Goal: Task Accomplishment & Management: Use online tool/utility

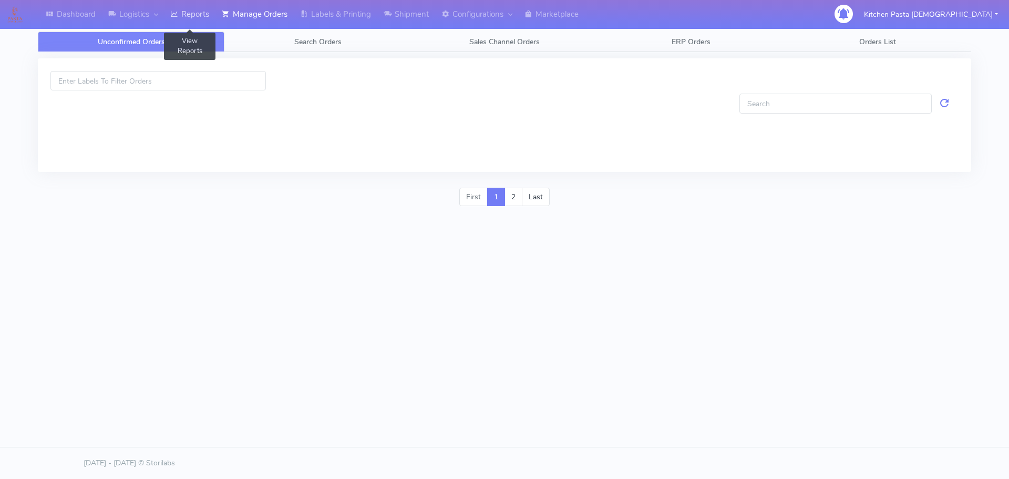
click at [194, 15] on link "Reports" at bounding box center [190, 14] width 52 height 29
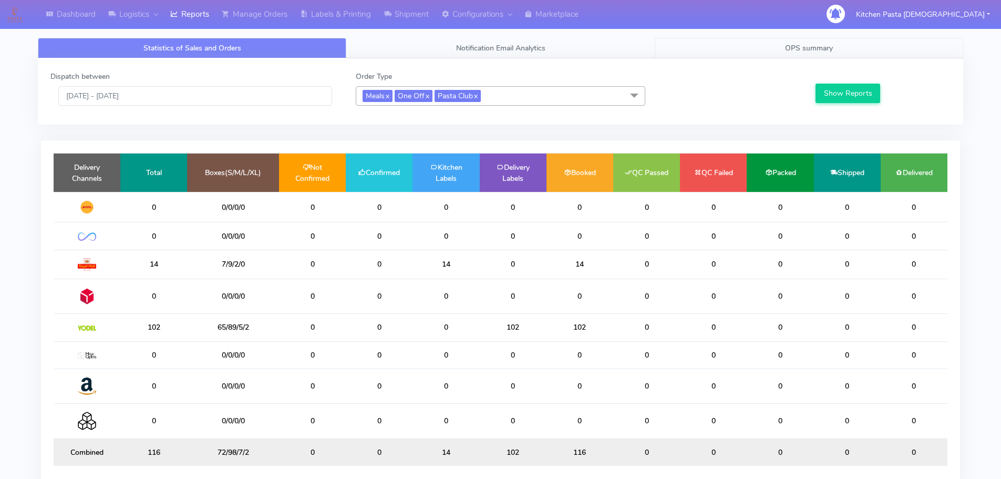
click at [810, 50] on span "OPS summary" at bounding box center [809, 48] width 48 height 10
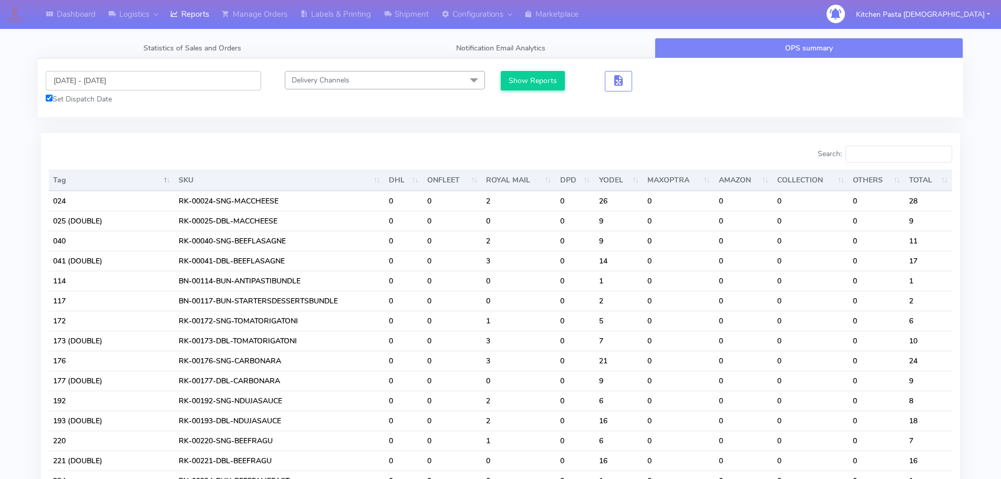
click at [132, 83] on input "[DATE] - [DATE]" at bounding box center [154, 80] width 216 height 19
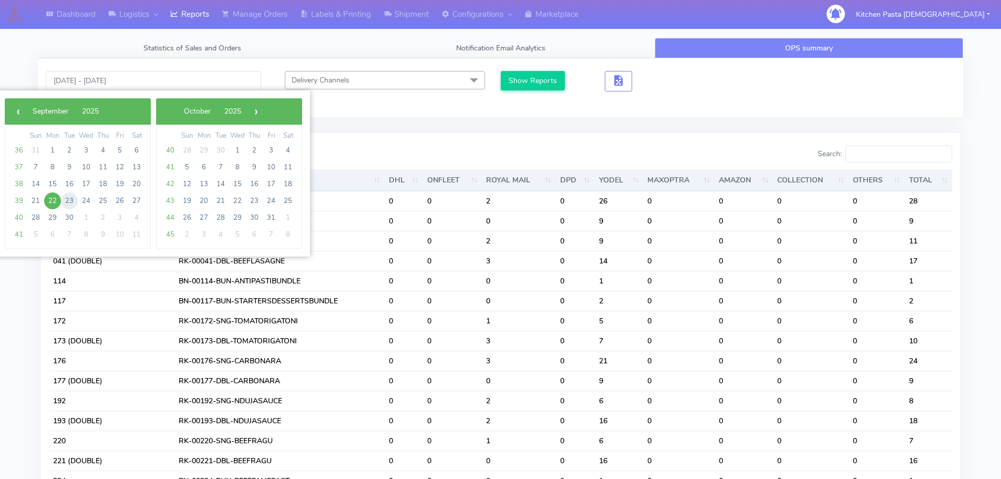
click at [71, 201] on span "23" at bounding box center [69, 200] width 17 height 17
type input "23/09/2025 - 23/09/2025"
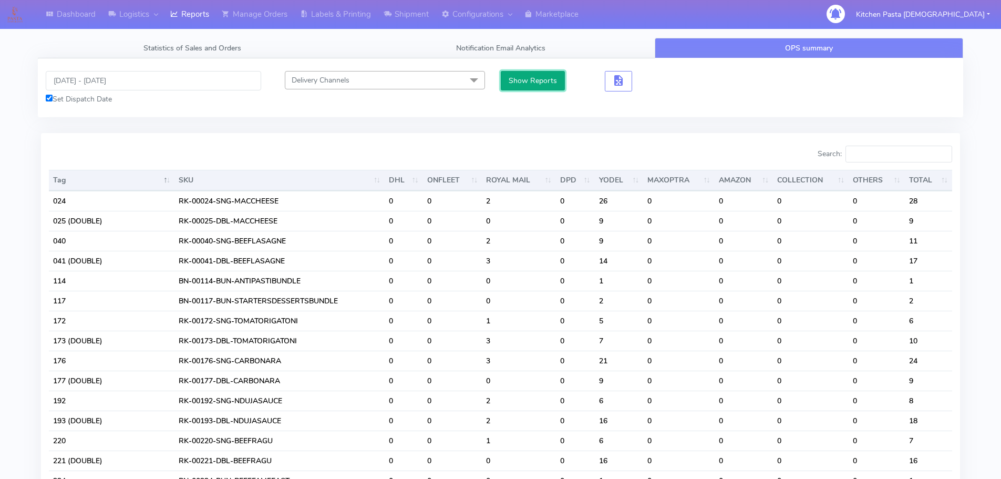
click at [549, 79] on button "Show Reports" at bounding box center [533, 80] width 65 height 19
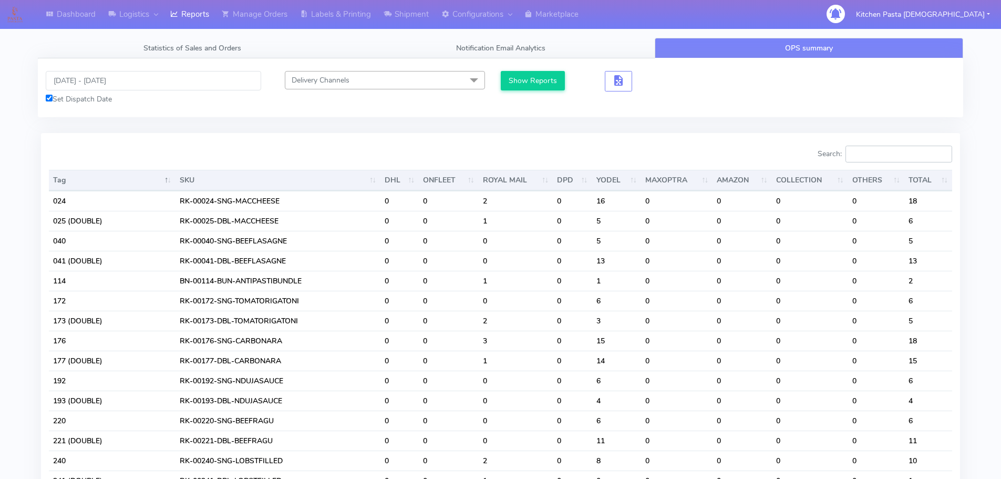
click at [873, 155] on input "Search:" at bounding box center [899, 154] width 107 height 17
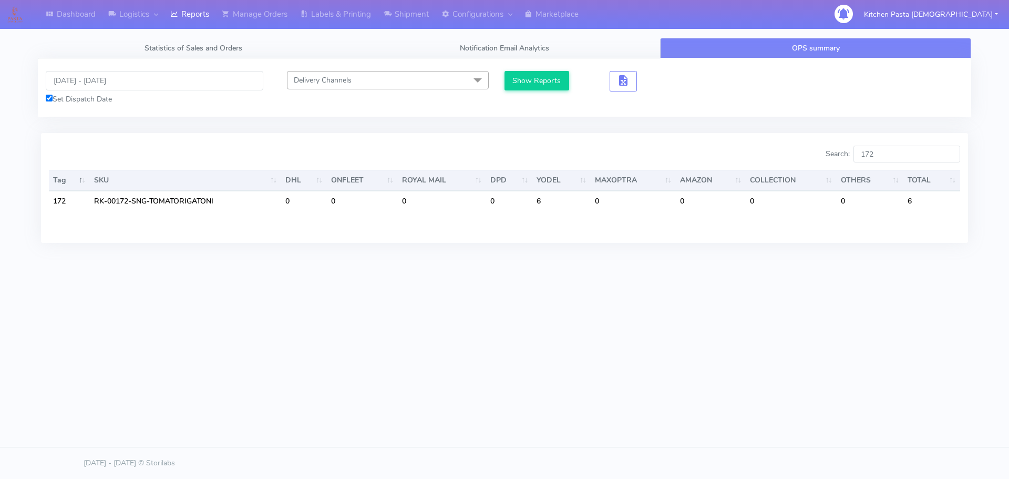
click at [52, 367] on div "Dashboard Logistics London Logistics Reports Manage Orders Labels & Printing Sh…" at bounding box center [504, 191] width 1009 height 383
click at [904, 157] on input "172" at bounding box center [907, 154] width 107 height 17
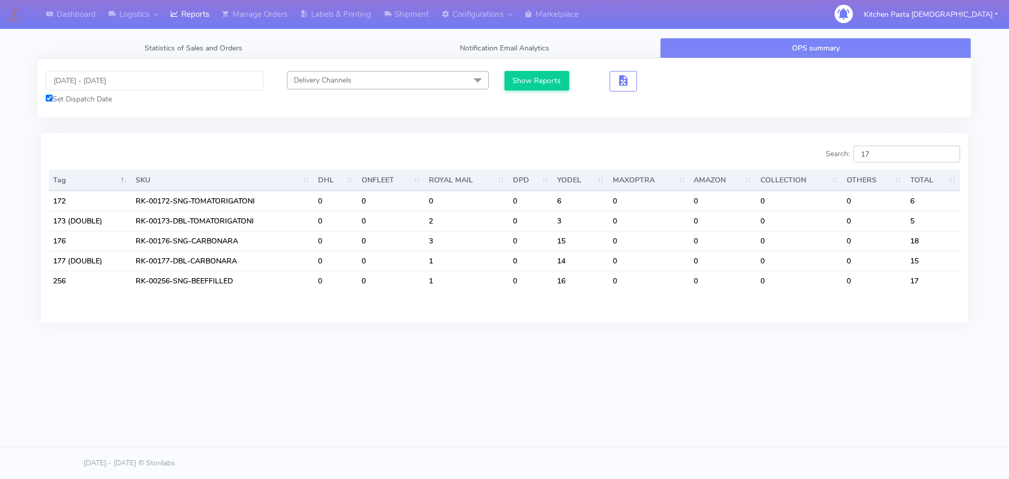
type input "173"
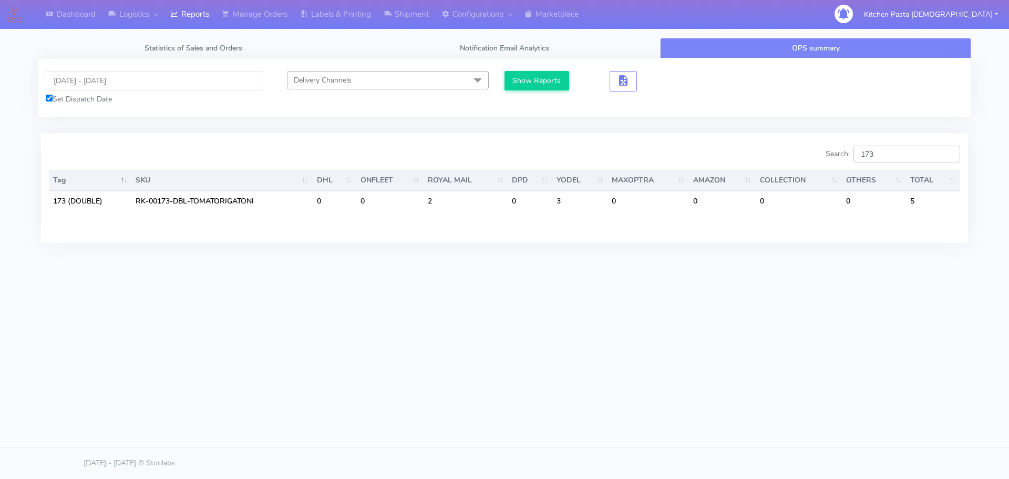
drag, startPoint x: 851, startPoint y: 155, endPoint x: 842, endPoint y: 155, distance: 8.9
click at [842, 155] on label "Search: 173" at bounding box center [893, 154] width 135 height 17
type input "351"
click at [110, 289] on div "Dashboard Logistics London Logistics Reports Manage Orders Labels & Printing Sh…" at bounding box center [504, 191] width 1009 height 383
drag, startPoint x: 906, startPoint y: 153, endPoint x: 815, endPoint y: 157, distance: 90.5
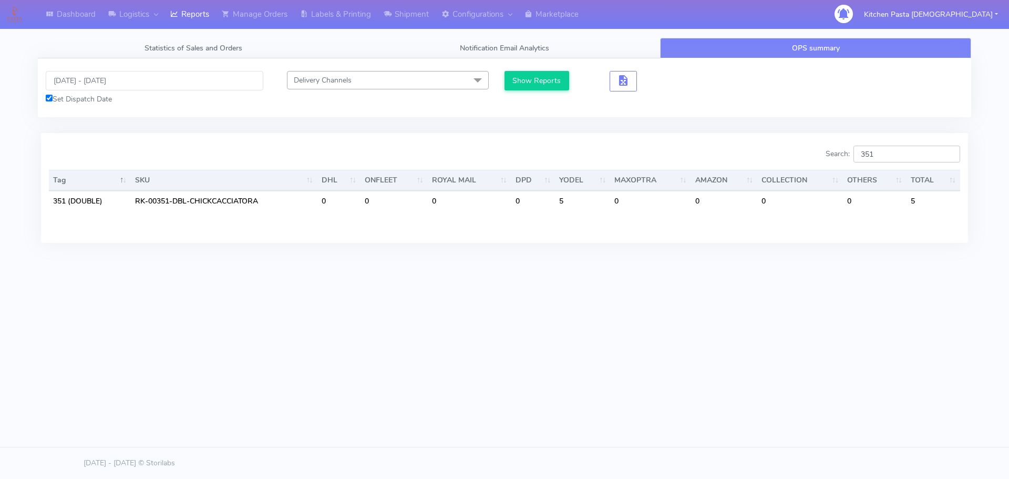
click at [815, 157] on div "Search: 351" at bounding box center [737, 156] width 448 height 21
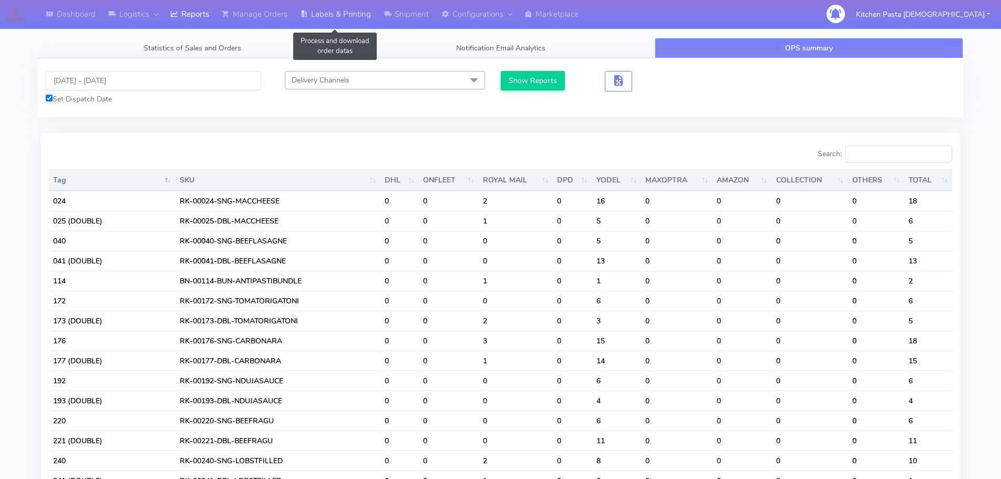
click at [322, 17] on link "Labels & Printing" at bounding box center [336, 14] width 84 height 29
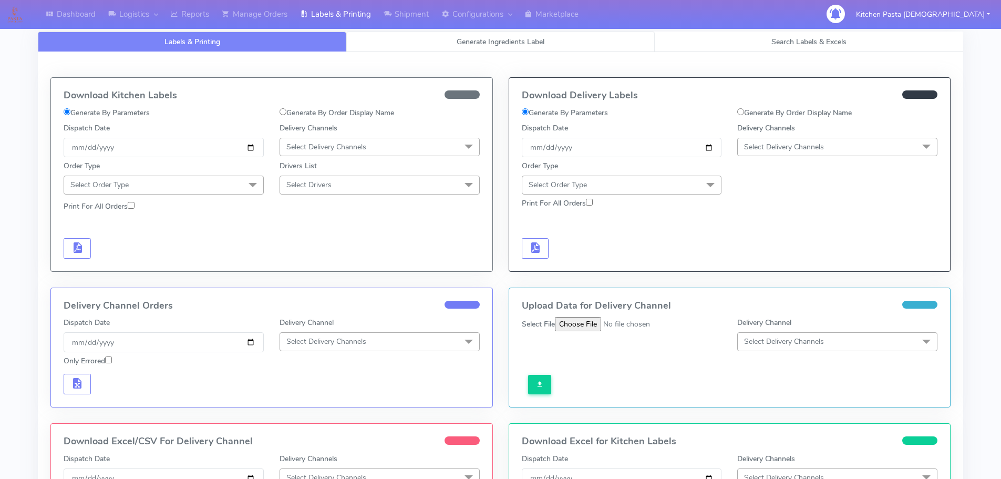
click at [388, 46] on link "Generate Ingredients Label" at bounding box center [500, 42] width 309 height 21
select select
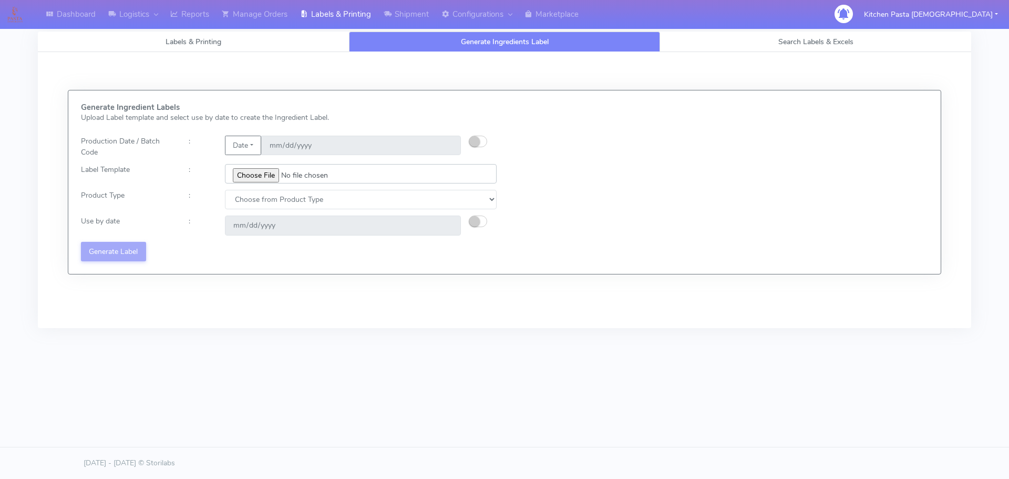
click at [261, 173] on input "file" at bounding box center [361, 173] width 272 height 19
type input "C:\fakepath\Pasta Evangelists Lobster crab and prawn ravioli dinner kit for 2 v…"
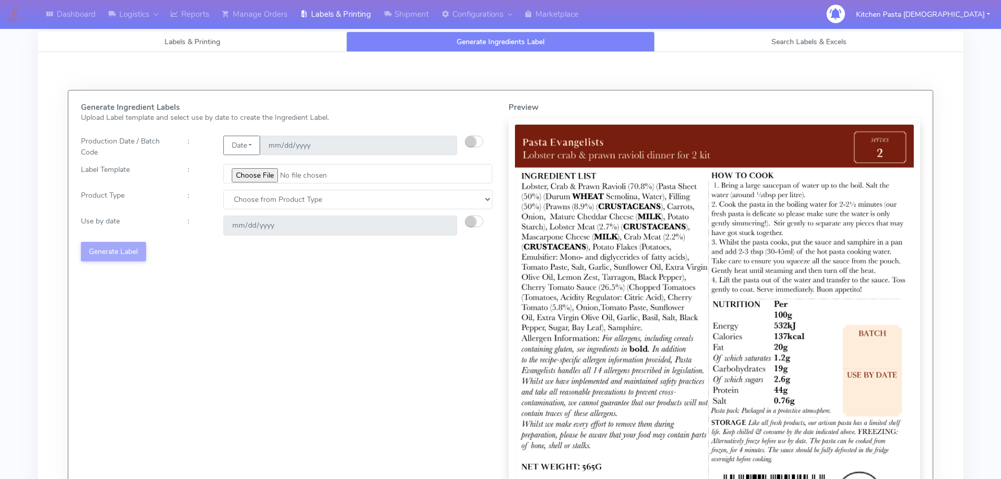
click at [295, 54] on div "Generate Ingredient Labels Upload Label template and select use by date to crea…" at bounding box center [500, 324] width 941 height 545
click at [249, 203] on select "Choose from Product Type ECOM ERETAIL CIRCULAR CIRC_DESERTS LASAGNE" at bounding box center [357, 199] width 269 height 19
select select "1"
click at [223, 190] on select "Choose from Product Type ECOM ERETAIL CIRCULAR CIRC_DESERTS LASAGNE" at bounding box center [357, 199] width 269 height 19
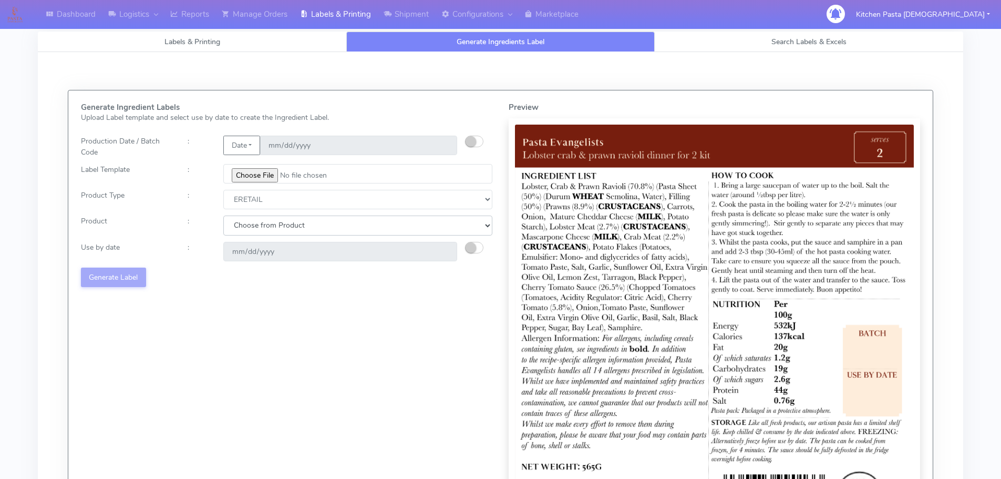
drag, startPoint x: 250, startPoint y: 208, endPoint x: 256, endPoint y: 233, distance: 26.0
click at [256, 228] on select "Choose from Product PLAIN PASTA FILLED PASTA BUTTER (INTERNAL PRODUCTION) BUTTE…" at bounding box center [357, 225] width 269 height 19
select select "0"
click at [223, 216] on select "Choose from Product PLAIN PASTA FILLED PASTA BUTTER (INTERNAL PRODUCTION) BUTTE…" at bounding box center [357, 225] width 269 height 19
click at [470, 243] on small "button" at bounding box center [471, 247] width 11 height 11
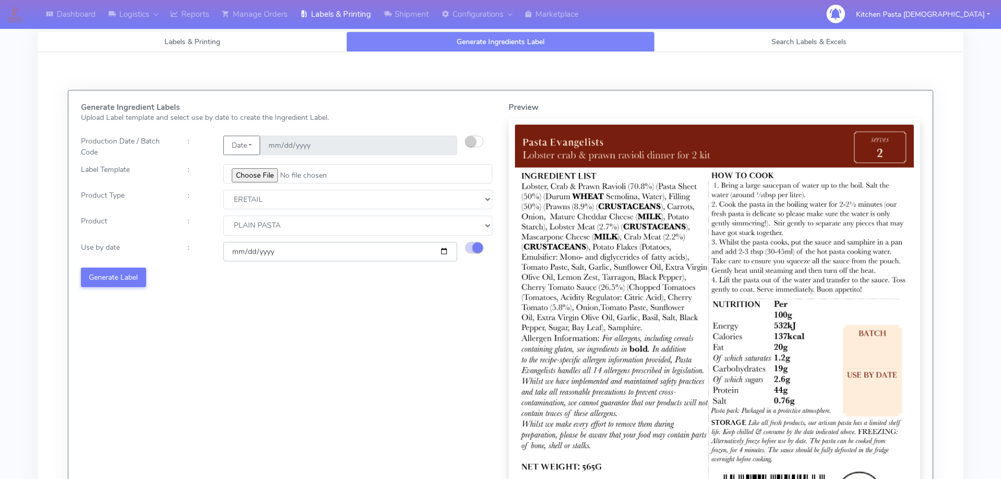
click at [444, 249] on input "2025-09-30" at bounding box center [340, 251] width 234 height 19
type input "2025-10-01"
click at [133, 279] on button "Generate Label" at bounding box center [113, 277] width 65 height 19
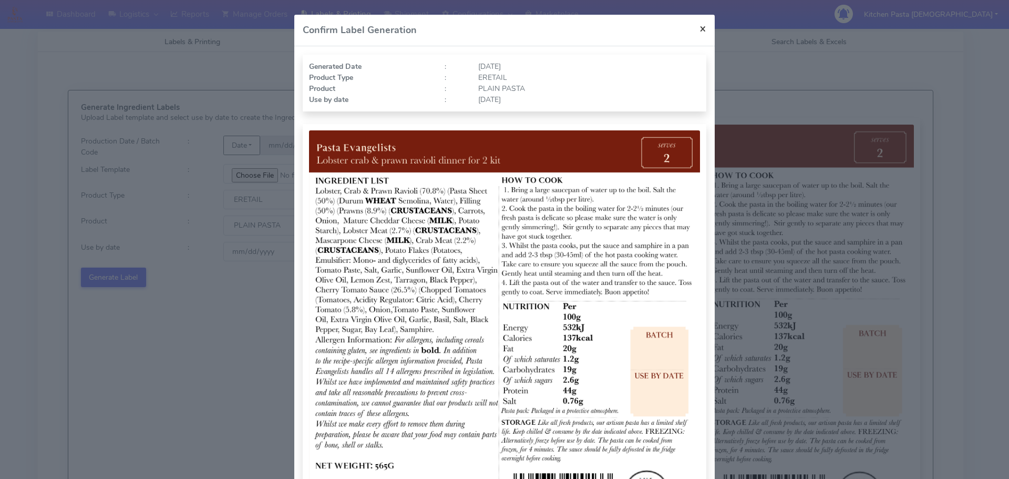
click at [700, 32] on span "×" at bounding box center [703, 28] width 7 height 15
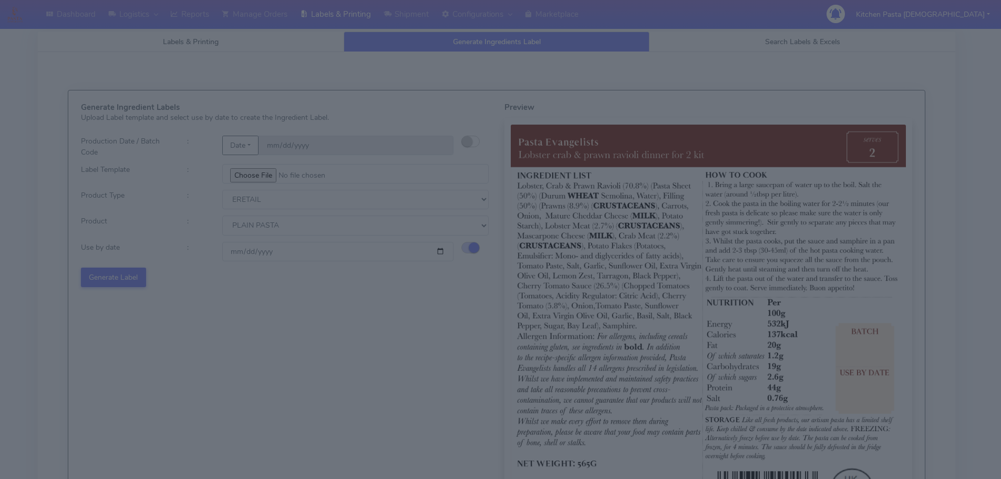
select select
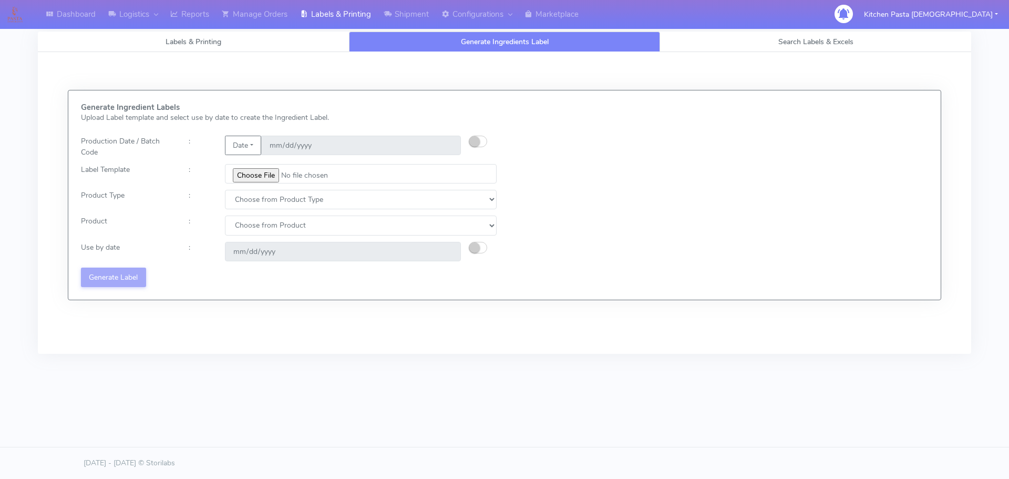
click at [474, 141] on small "button" at bounding box center [474, 141] width 11 height 11
click at [446, 143] on input "date" at bounding box center [361, 145] width 200 height 19
type input "[DATE]"
type input "2025-09-30"
click at [263, 171] on input "file" at bounding box center [361, 173] width 272 height 19
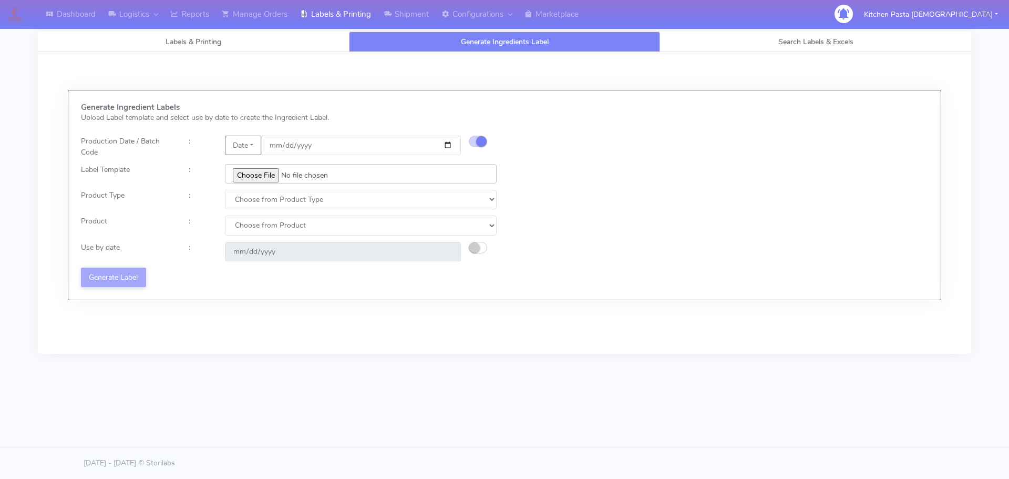
type input "C:\fakepath\Pasta Evangelists Lobster crab and prawn ravioli dinner kit for 2 v…"
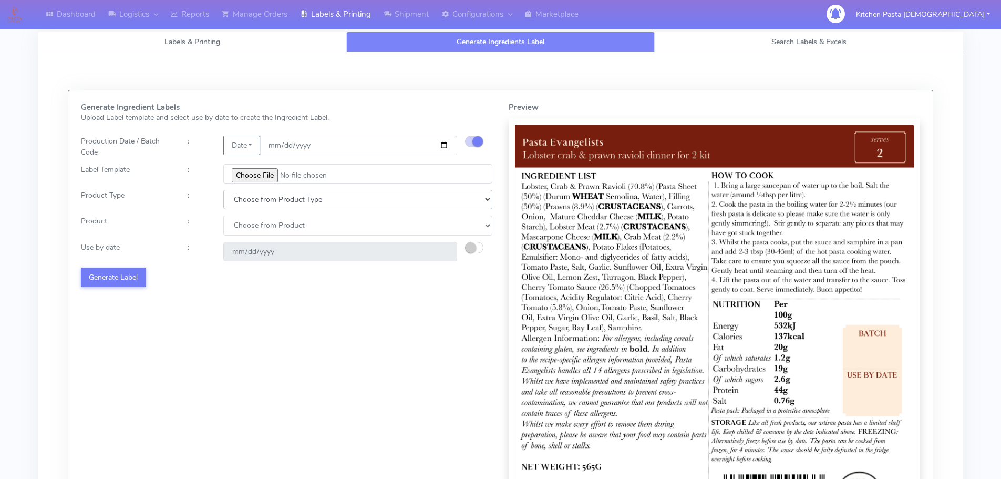
click at [276, 202] on select "Choose from Product Type ECOM ERETAIL CIRCULAR CIRC_DESERTS LASAGNE" at bounding box center [357, 199] width 269 height 19
select select "1"
click at [223, 190] on select "Choose from Product Type ECOM ERETAIL CIRCULAR CIRC_DESERTS LASAGNE" at bounding box center [357, 199] width 269 height 19
click at [259, 237] on div "Generate Ingredient Labels Upload Label template and select use by date to crea…" at bounding box center [287, 316] width 428 height 427
drag, startPoint x: 258, startPoint y: 229, endPoint x: 259, endPoint y: 235, distance: 6.3
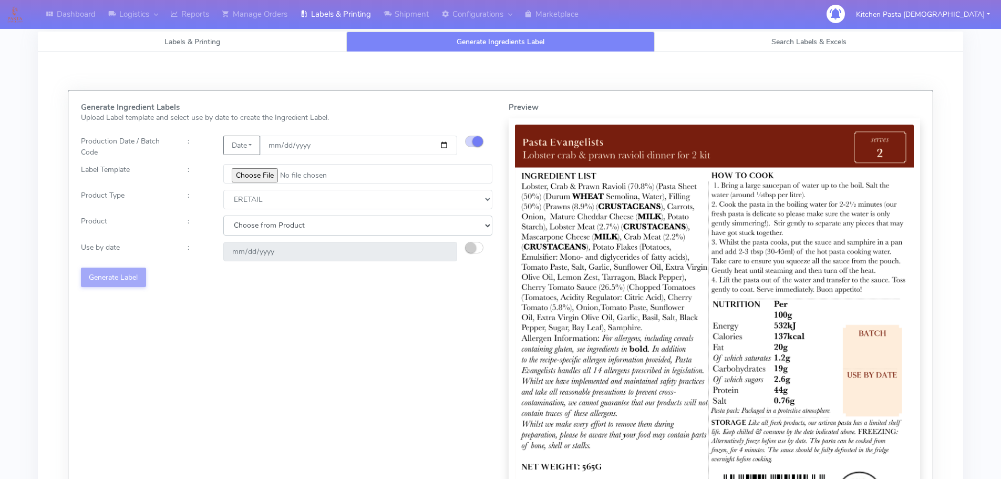
click at [258, 229] on select "Choose from Product PLAIN PASTA FILLED PASTA BUTTER (INTERNAL PRODUCTION) BUTTE…" at bounding box center [357, 225] width 269 height 19
select select "0"
click at [223, 216] on select "Choose from Product PLAIN PASTA FILLED PASTA BUTTER (INTERNAL PRODUCTION) BUTTE…" at bounding box center [357, 225] width 269 height 19
click at [468, 248] on small "button" at bounding box center [471, 247] width 11 height 11
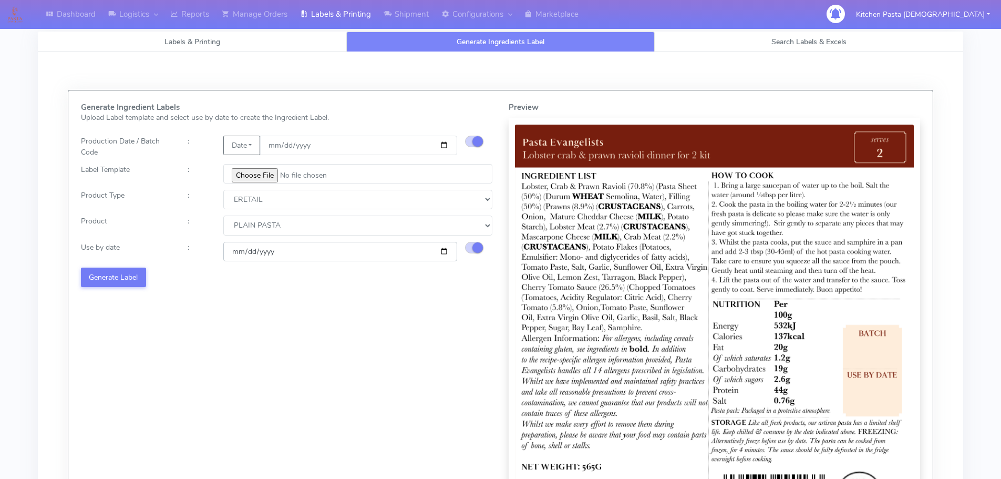
click at [442, 251] on input "2025-09-30" at bounding box center [340, 251] width 234 height 19
type input "2025-10-01"
click at [120, 275] on button "Generate Label" at bounding box center [113, 277] width 65 height 19
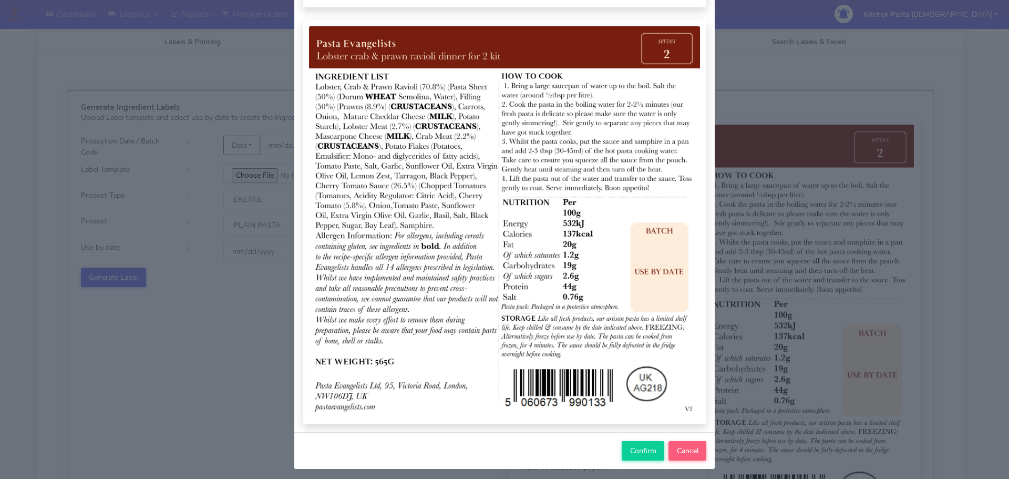
scroll to position [105, 0]
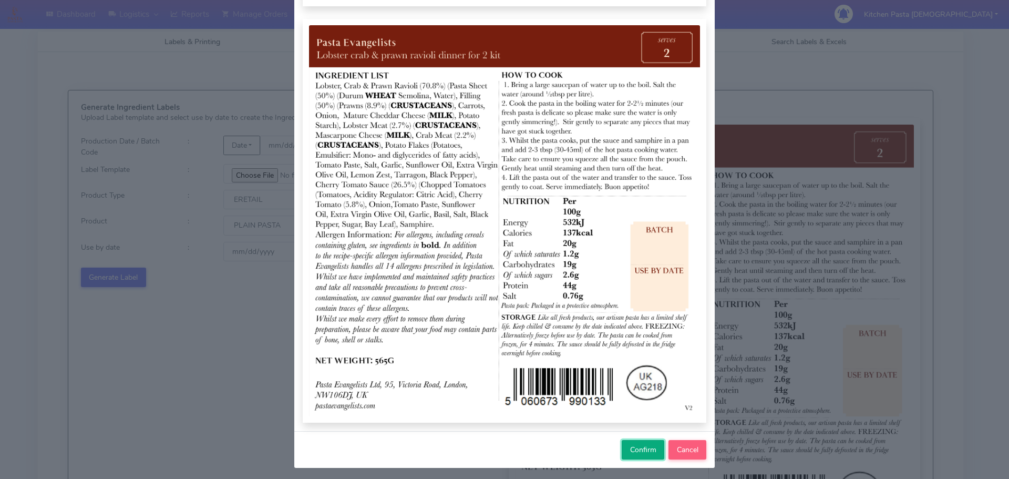
click at [635, 449] on span "Confirm" at bounding box center [643, 450] width 26 height 10
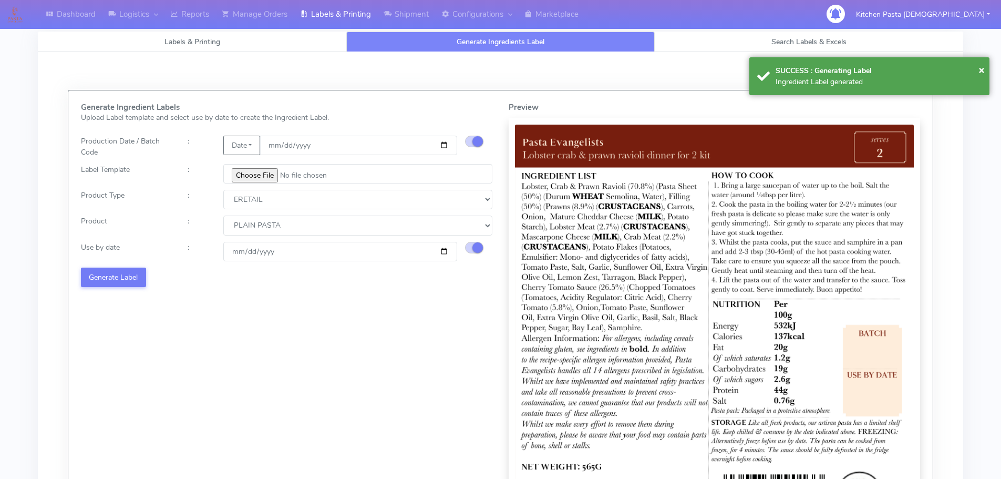
select select
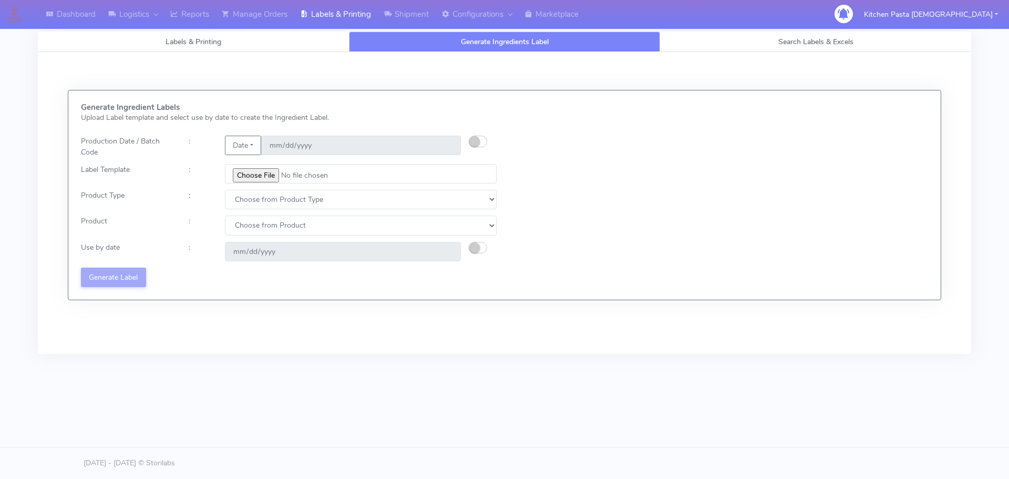
click at [471, 135] on div "Generate Ingredient Labels Upload Label template and select use by date to crea…" at bounding box center [289, 195] width 432 height 184
click at [472, 137] on div "Generate Ingredient Labels Upload Label template and select use by date to crea…" at bounding box center [289, 195] width 432 height 184
click at [473, 138] on small "button" at bounding box center [474, 141] width 11 height 11
click at [446, 144] on input "date" at bounding box center [361, 145] width 200 height 19
type input "[DATE]"
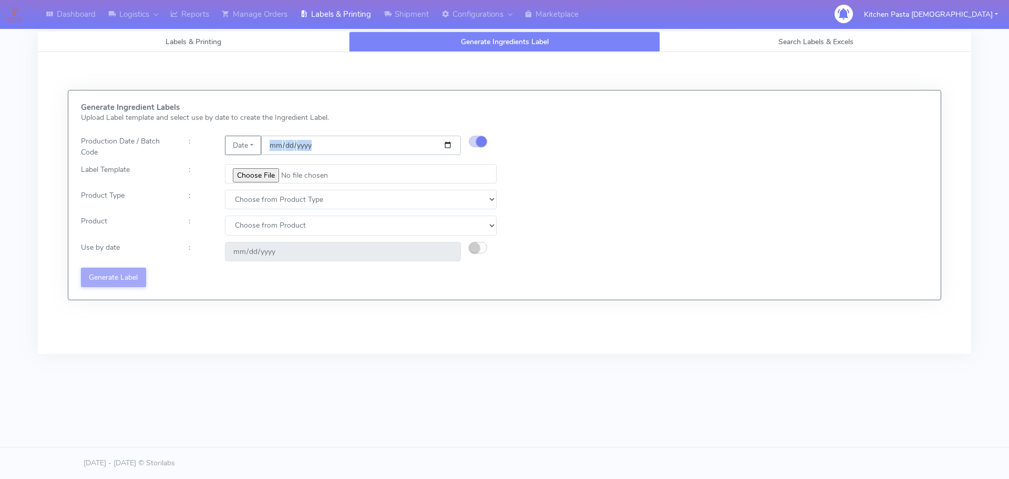
type input "2025-09-30"
click at [267, 164] on input "file" at bounding box center [361, 173] width 272 height 19
type input "C:\fakepath\Pasta Evangelists spicy 'nduja mafaldine kit for 2 v5.jpg"
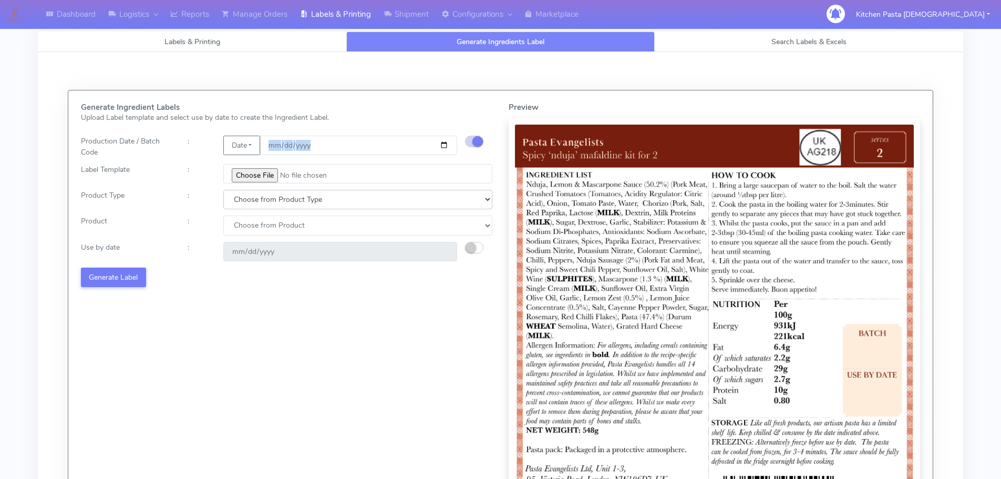
drag, startPoint x: 292, startPoint y: 196, endPoint x: 288, endPoint y: 202, distance: 7.3
click at [292, 196] on select "Choose from Product Type ECOM ERETAIL CIRCULAR CIRC_DESERTS LASAGNE" at bounding box center [357, 199] width 269 height 19
select select "1"
click at [223, 190] on select "Choose from Product Type ECOM ERETAIL CIRCULAR CIRC_DESERTS LASAGNE" at bounding box center [357, 199] width 269 height 19
click at [261, 236] on div "Generate Ingredient Labels Upload Label template and select use by date to crea…" at bounding box center [287, 316] width 428 height 427
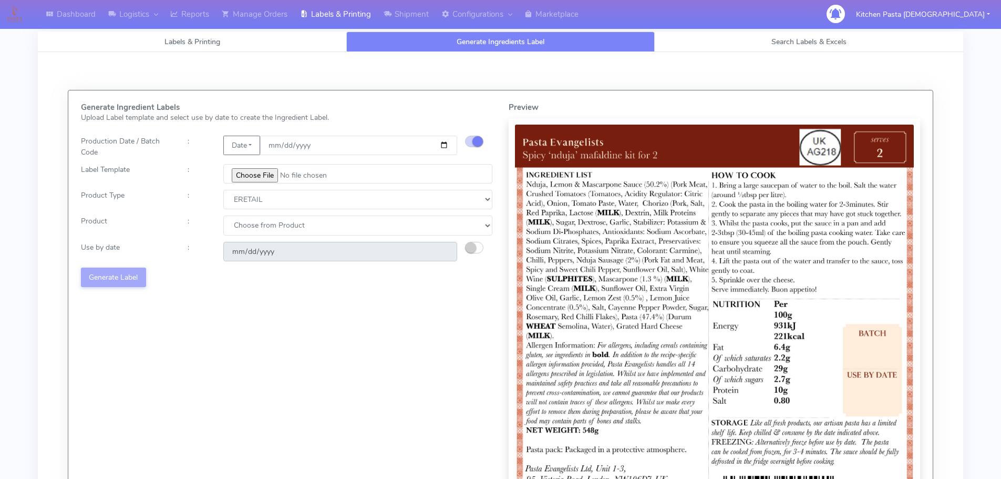
click at [258, 245] on input "date" at bounding box center [340, 251] width 234 height 19
drag, startPoint x: 258, startPoint y: 227, endPoint x: 258, endPoint y: 235, distance: 7.9
click at [258, 227] on select "Choose from Product PLAIN PASTA FILLED PASTA BUTTER (INTERNAL PRODUCTION) BUTTE…" at bounding box center [357, 225] width 269 height 19
select select "0"
click at [223, 216] on select "Choose from Product PLAIN PASTA FILLED PASTA BUTTER (INTERNAL PRODUCTION) BUTTE…" at bounding box center [357, 225] width 269 height 19
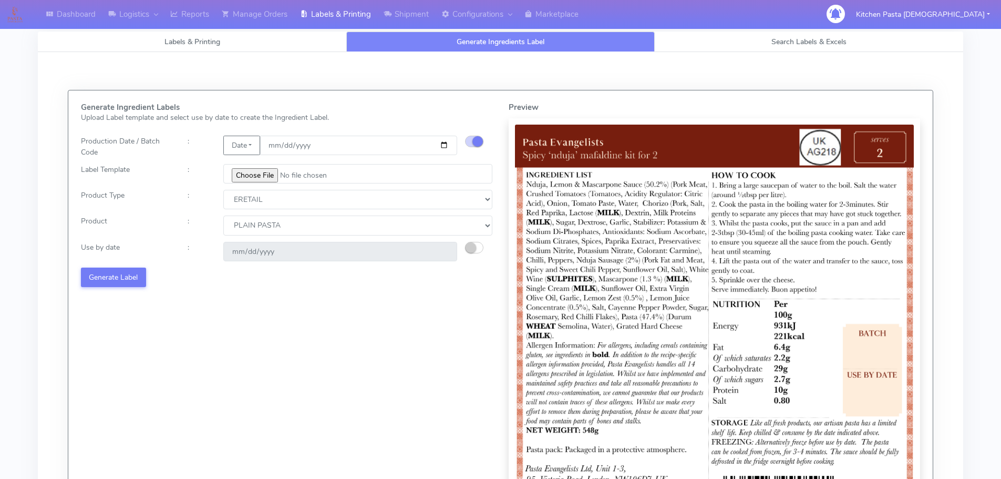
click at [464, 251] on div "2025-09-30" at bounding box center [341, 251] width 250 height 19
click at [475, 251] on small "button" at bounding box center [471, 247] width 11 height 11
click at [442, 252] on input "2025-09-30" at bounding box center [340, 251] width 234 height 19
type input "[DATE]"
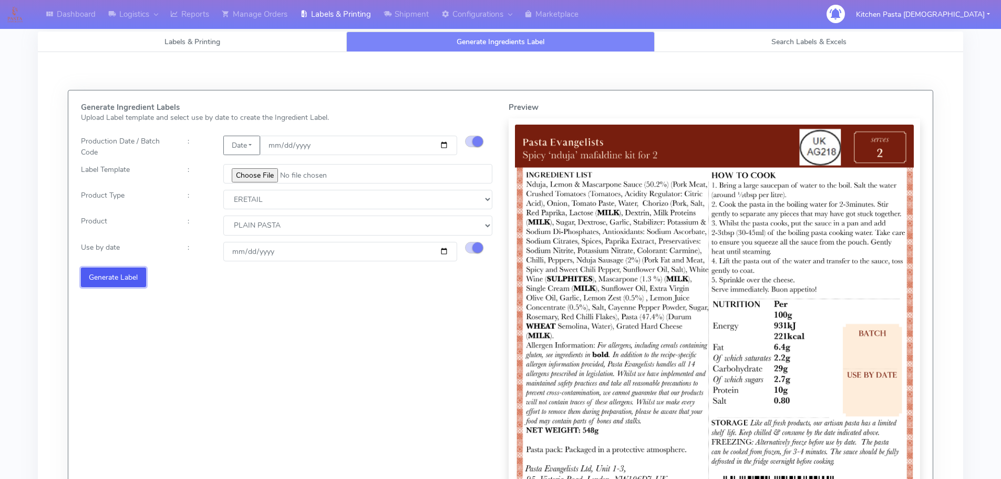
click at [131, 274] on button "Generate Label" at bounding box center [113, 277] width 65 height 19
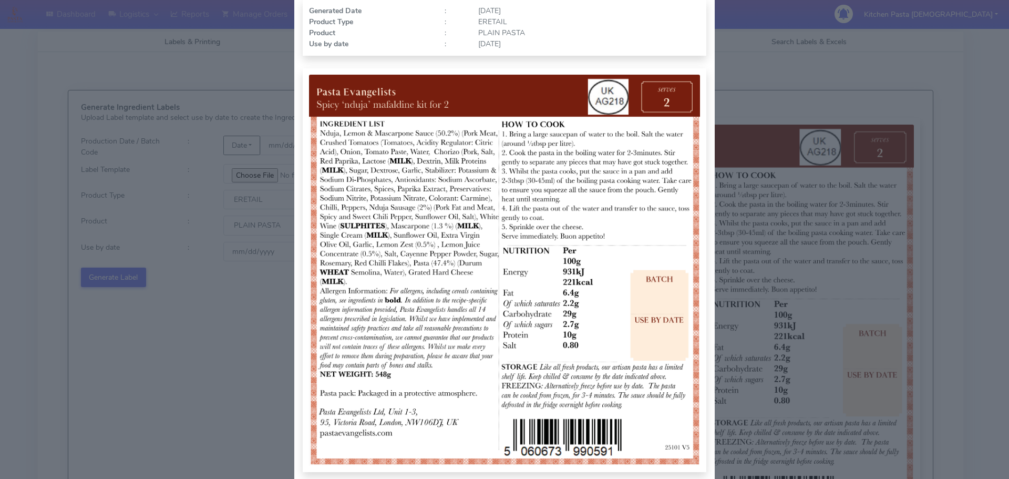
scroll to position [109, 0]
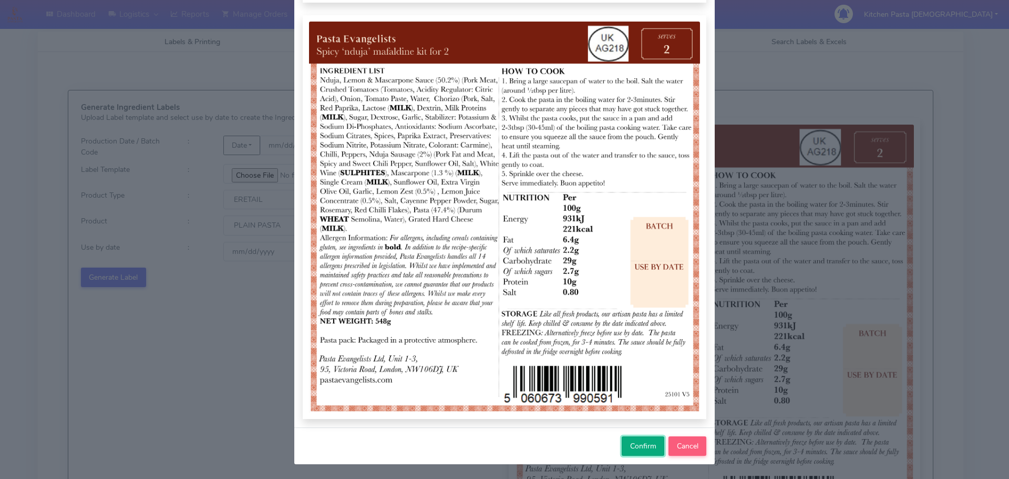
click at [637, 454] on button "Confirm" at bounding box center [643, 445] width 43 height 19
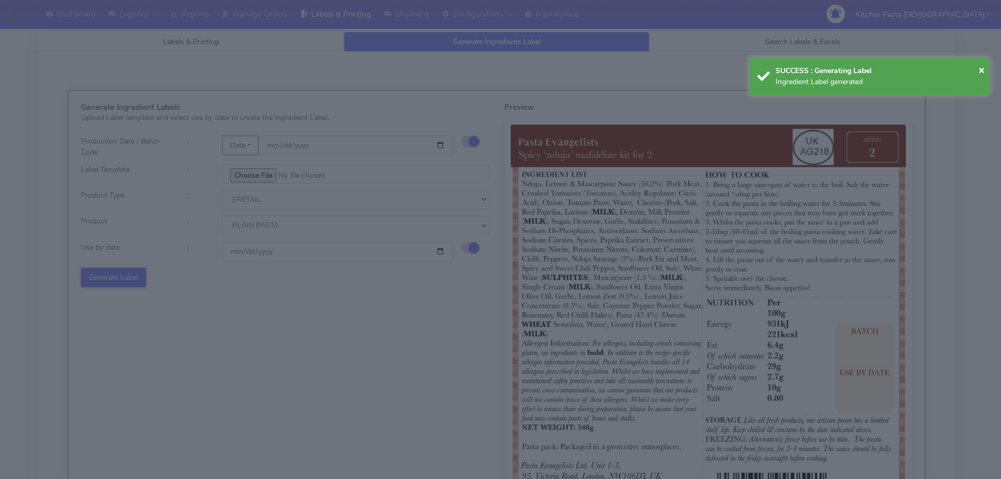
select select
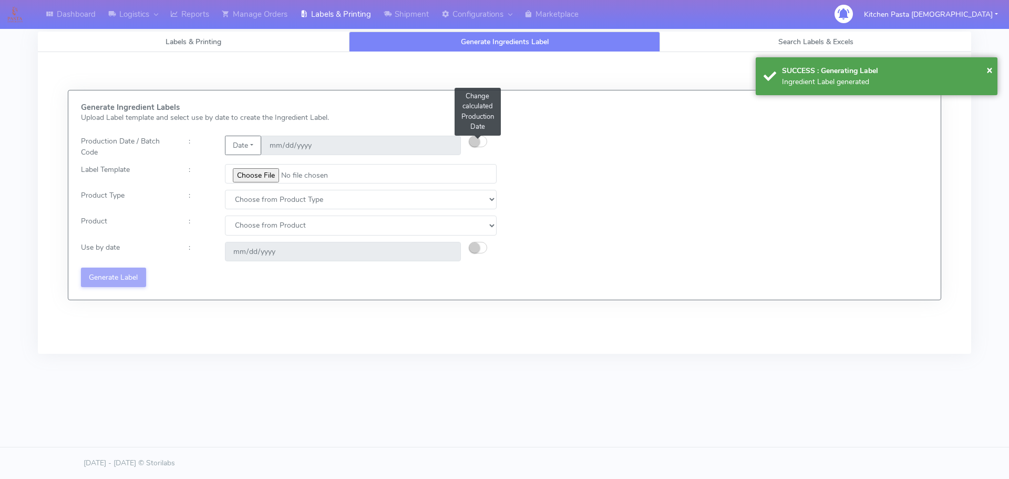
click at [483, 140] on button "button" at bounding box center [478, 142] width 18 height 12
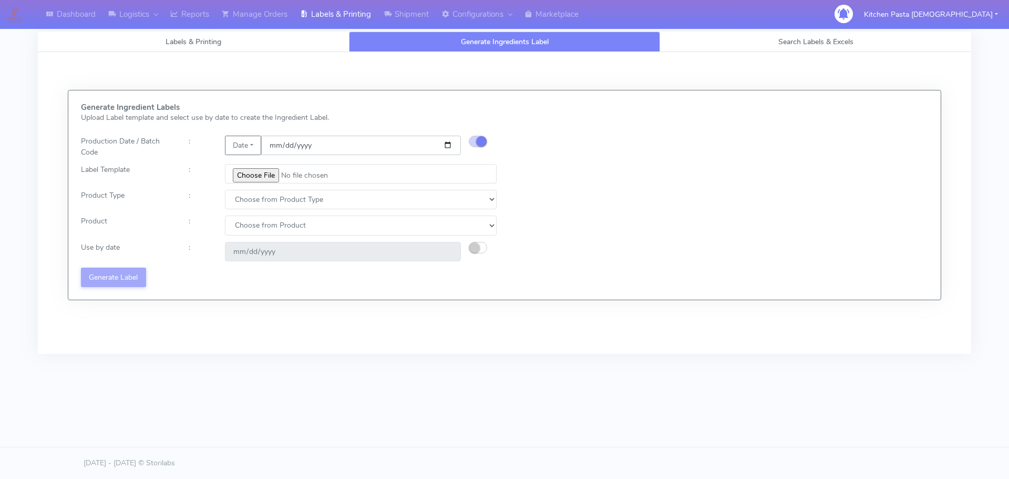
click at [448, 144] on input "date" at bounding box center [361, 145] width 200 height 19
type input "[DATE]"
type input "2025-09-30"
click at [272, 168] on input "file" at bounding box center [361, 173] width 272 height 19
type input "C:\fakepath\Pasta Evangelists Carbonara Spaghetti dinner kit for 2 v4.jpg"
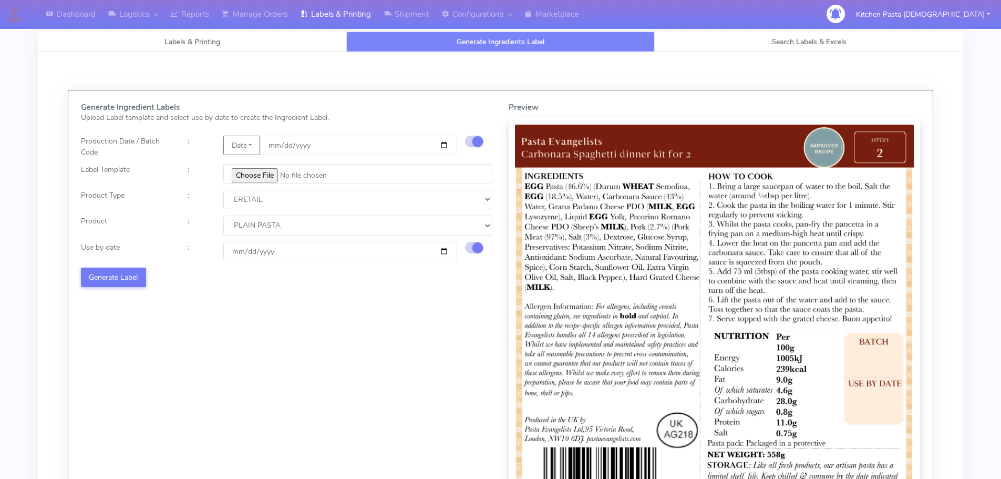
select select "1"
select select "0"
click at [116, 275] on button "Generate Label" at bounding box center [113, 277] width 65 height 19
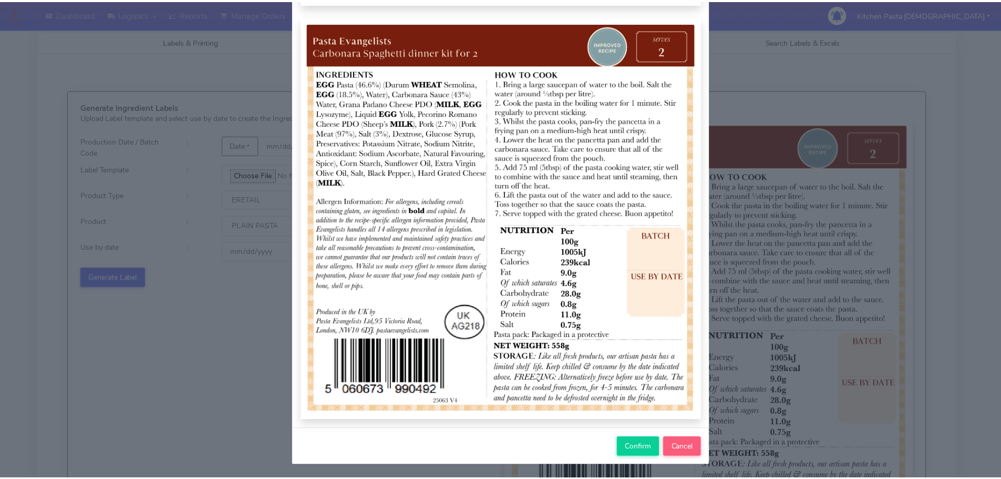
scroll to position [109, 0]
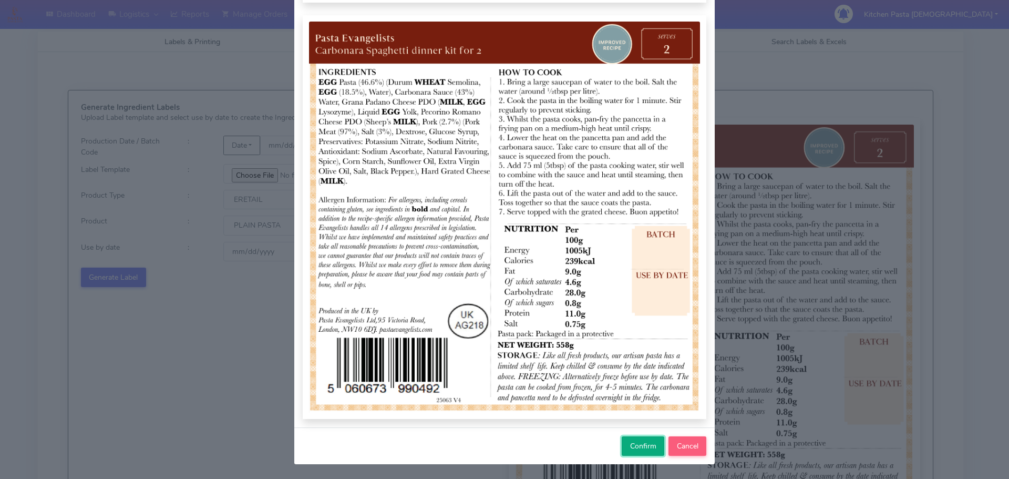
click at [624, 450] on button "Confirm" at bounding box center [643, 445] width 43 height 19
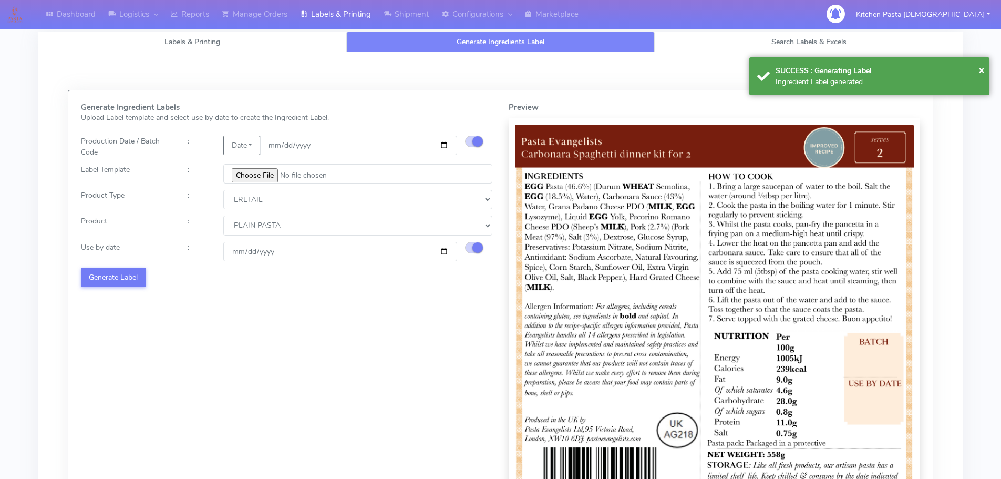
select select
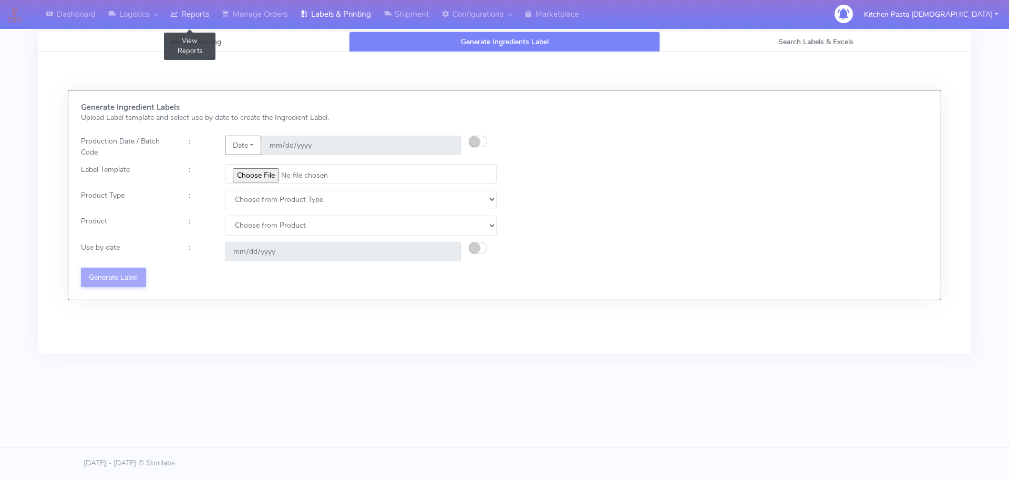
drag, startPoint x: 175, startPoint y: 15, endPoint x: 213, endPoint y: 15, distance: 37.9
click at [175, 15] on icon at bounding box center [174, 14] width 8 height 11
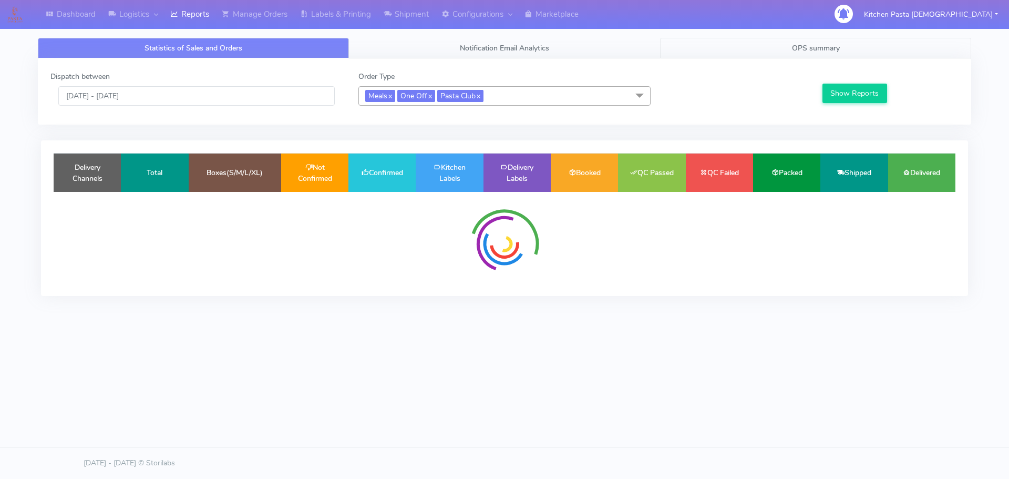
click at [727, 40] on link "OPS summary" at bounding box center [815, 48] width 311 height 21
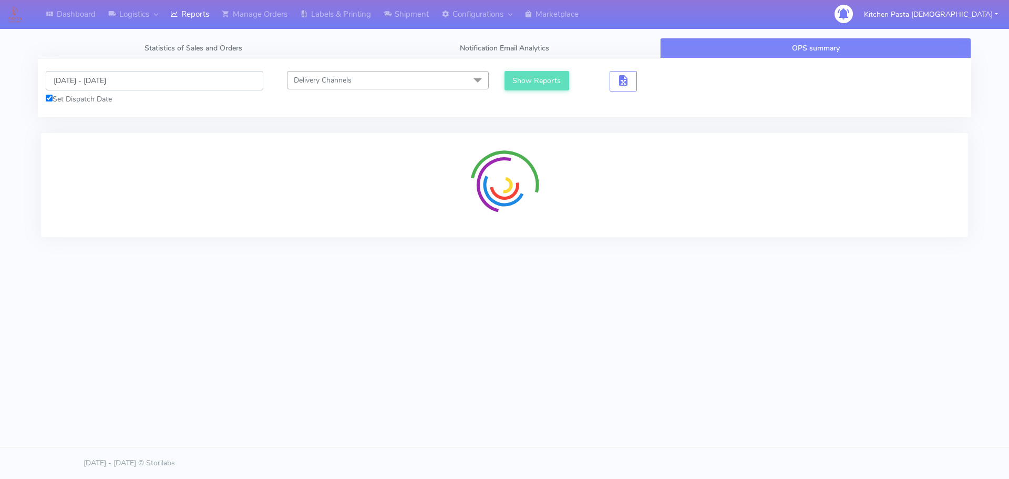
click at [110, 87] on input "[DATE] - [DATE]" at bounding box center [155, 80] width 218 height 19
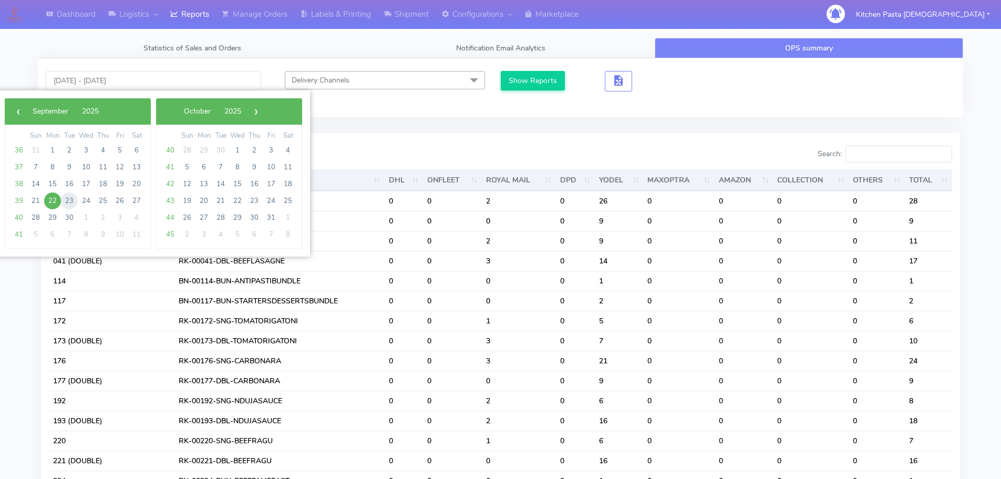
click at [70, 201] on span "23" at bounding box center [69, 200] width 17 height 17
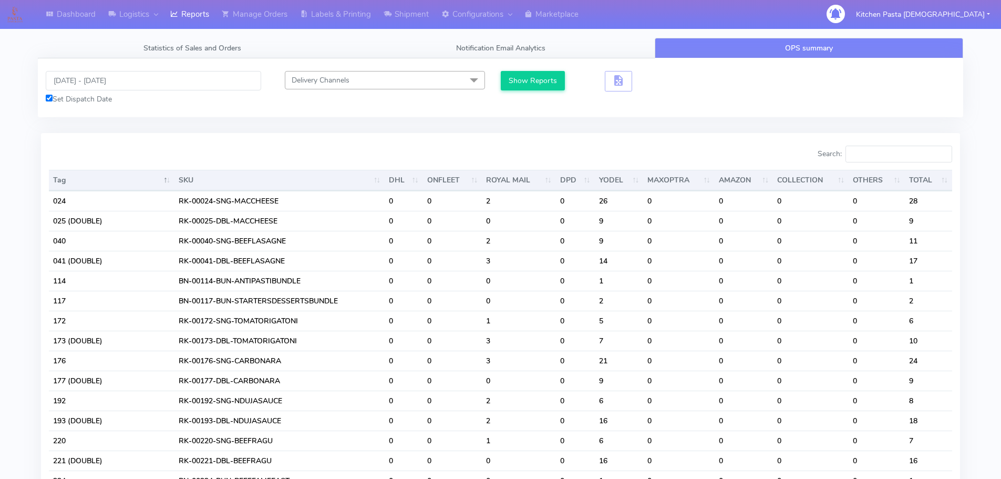
click at [70, 201] on td "024" at bounding box center [112, 201] width 126 height 20
click at [105, 84] on input "[DATE] - [DATE]" at bounding box center [154, 80] width 216 height 19
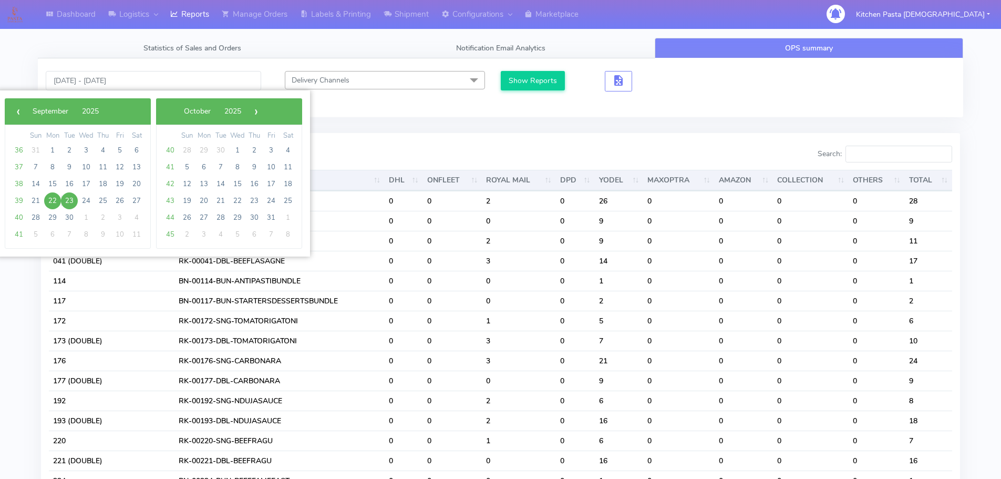
click at [70, 203] on span "23" at bounding box center [69, 200] width 17 height 17
click at [107, 201] on span "25" at bounding box center [103, 200] width 17 height 17
type input "[DATE] - [DATE]"
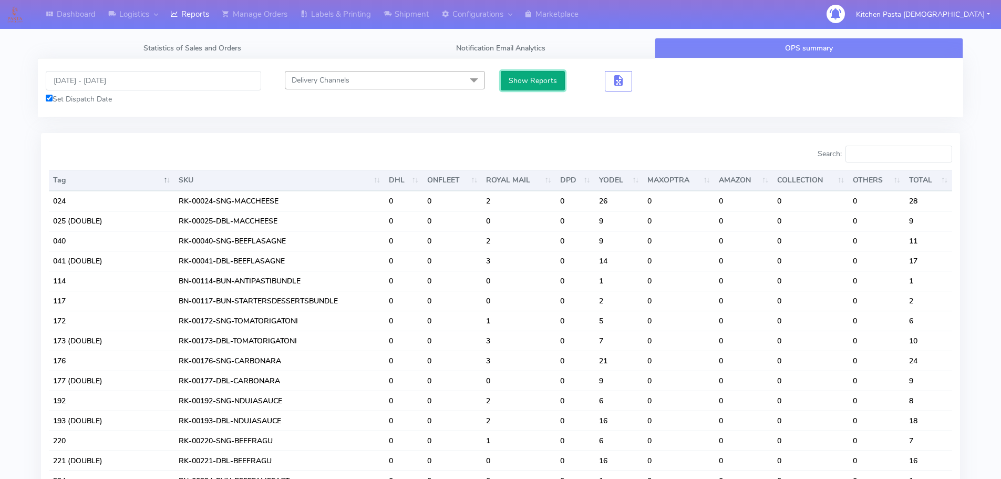
click at [513, 81] on button "Show Reports" at bounding box center [533, 80] width 65 height 19
click at [869, 160] on input "Search:" at bounding box center [899, 154] width 107 height 17
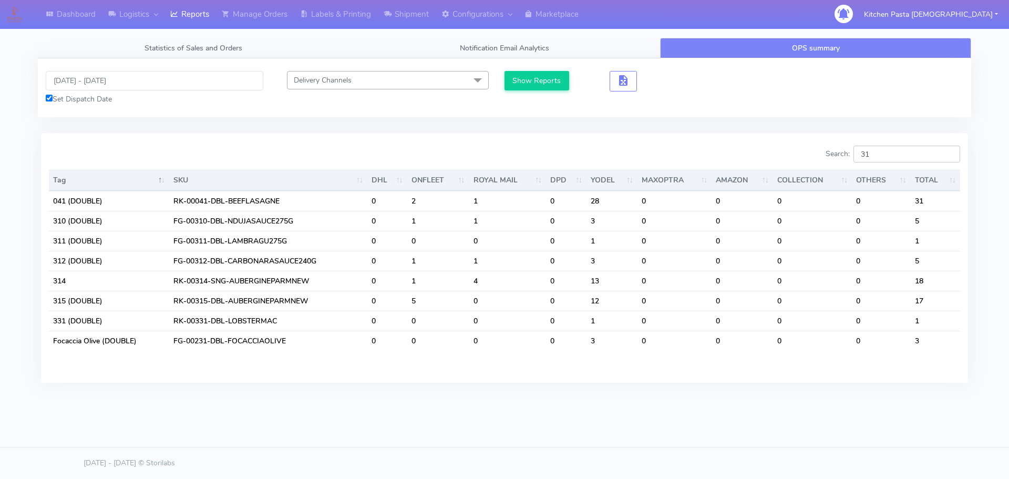
type input "3"
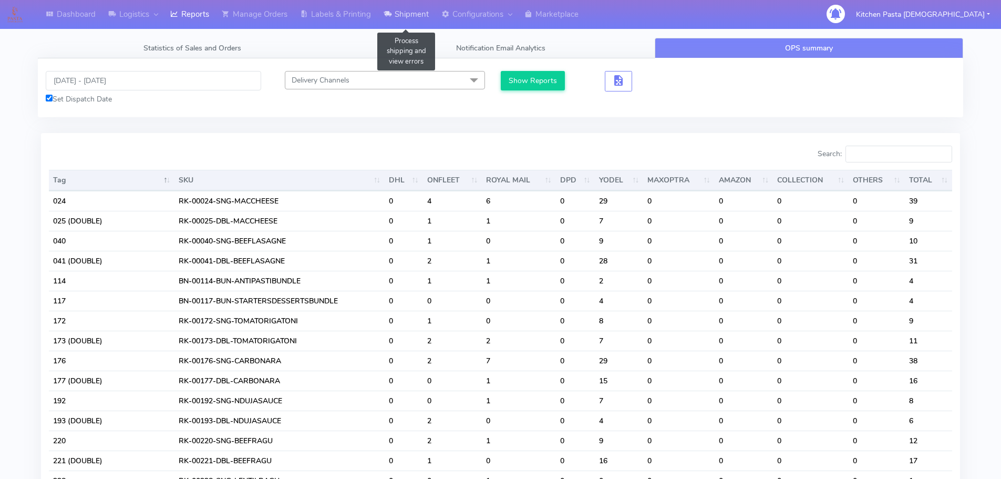
click at [403, 11] on link "Shipment" at bounding box center [406, 14] width 58 height 29
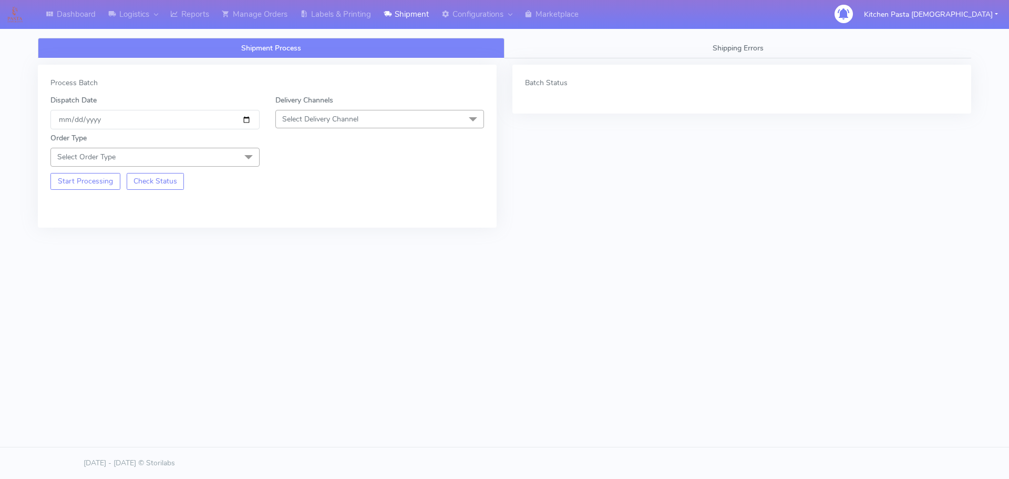
drag, startPoint x: 342, startPoint y: 121, endPoint x: 313, endPoint y: 191, distance: 75.4
click at [340, 121] on span "Select Delivery Channel" at bounding box center [320, 119] width 76 height 10
click at [315, 237] on div "Yodel" at bounding box center [380, 237] width 198 height 11
drag, startPoint x: 235, startPoint y: 158, endPoint x: 0, endPoint y: 206, distance: 239.7
click at [233, 158] on span "Select Order Type" at bounding box center [154, 157] width 209 height 18
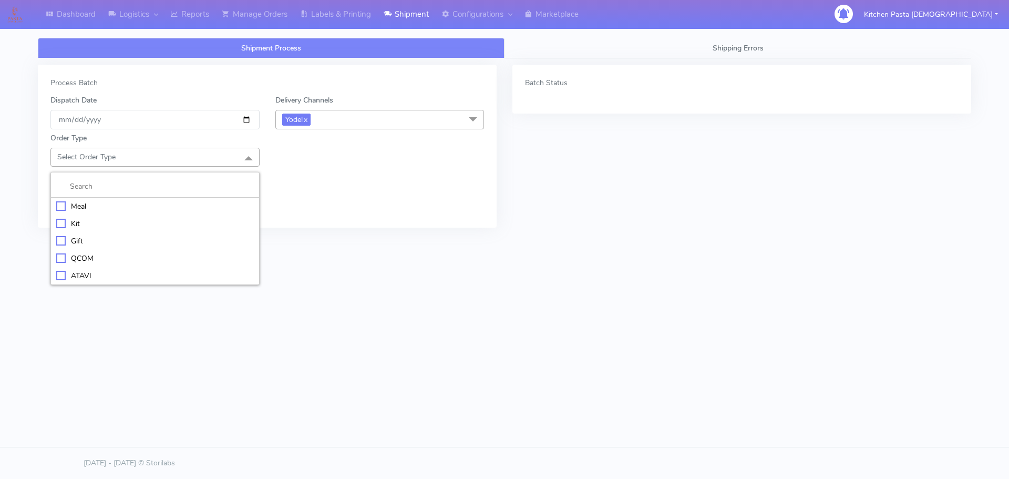
click at [59, 221] on div "Kit" at bounding box center [155, 223] width 198 height 11
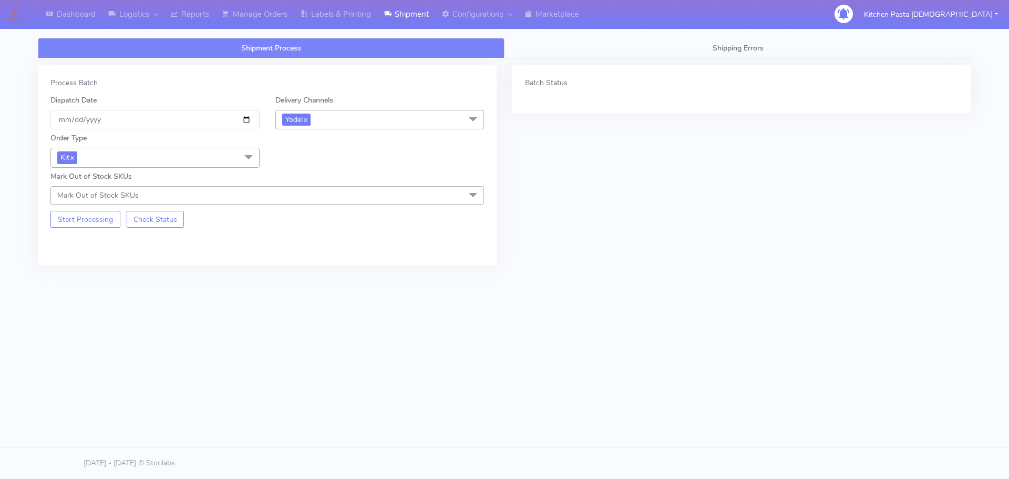
click at [96, 205] on div "Start Processing Check Status" at bounding box center [155, 215] width 225 height 23
click at [99, 217] on button "Start Processing" at bounding box center [85, 219] width 70 height 17
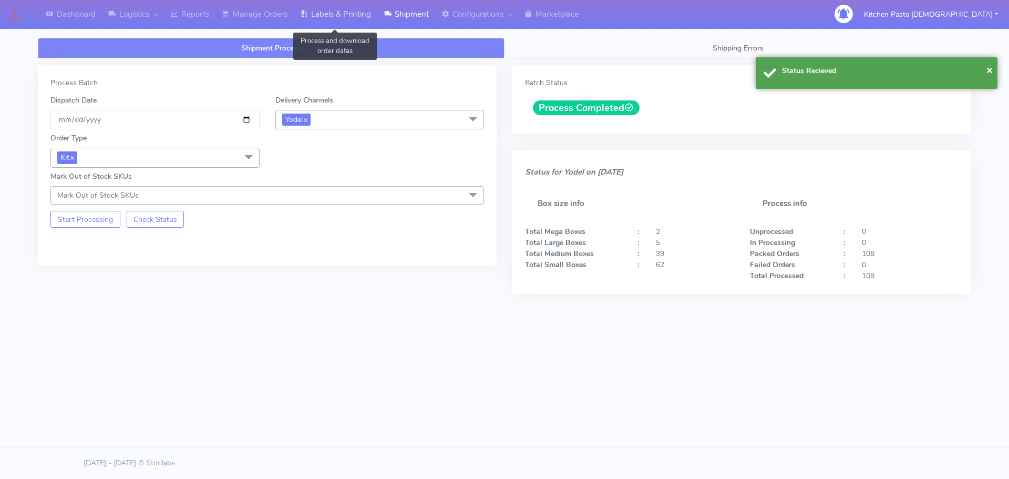
click at [333, 9] on link "Labels & Printing" at bounding box center [336, 14] width 84 height 29
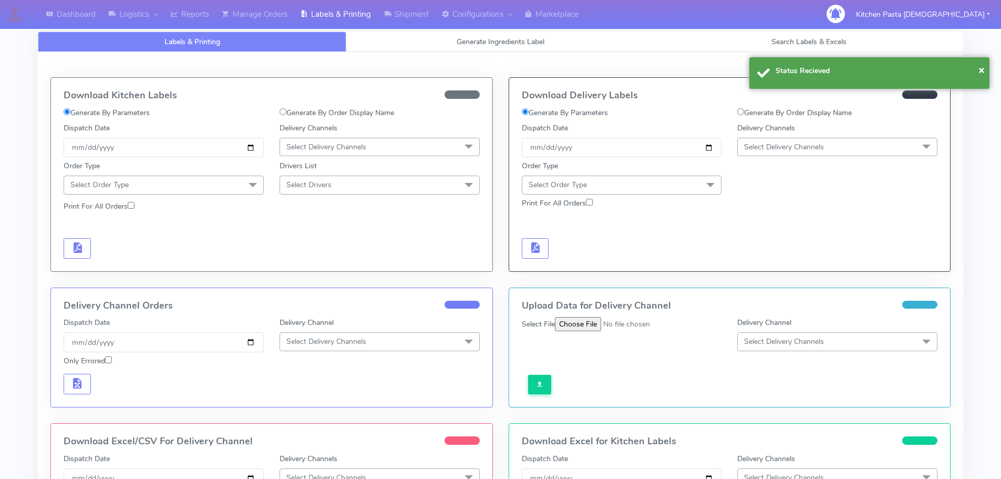
click at [812, 155] on span "Select Delivery Channels" at bounding box center [838, 147] width 200 height 18
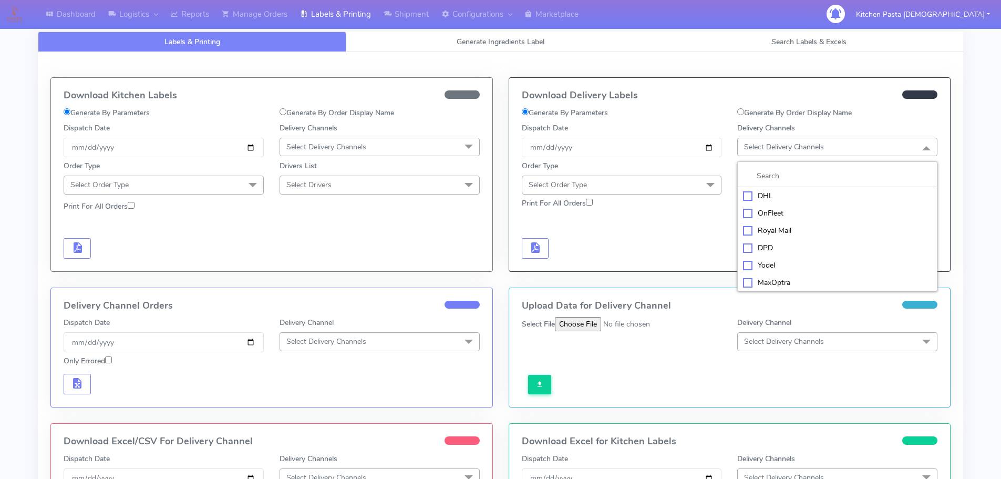
click at [790, 259] on li "Yodel" at bounding box center [837, 265] width 199 height 17
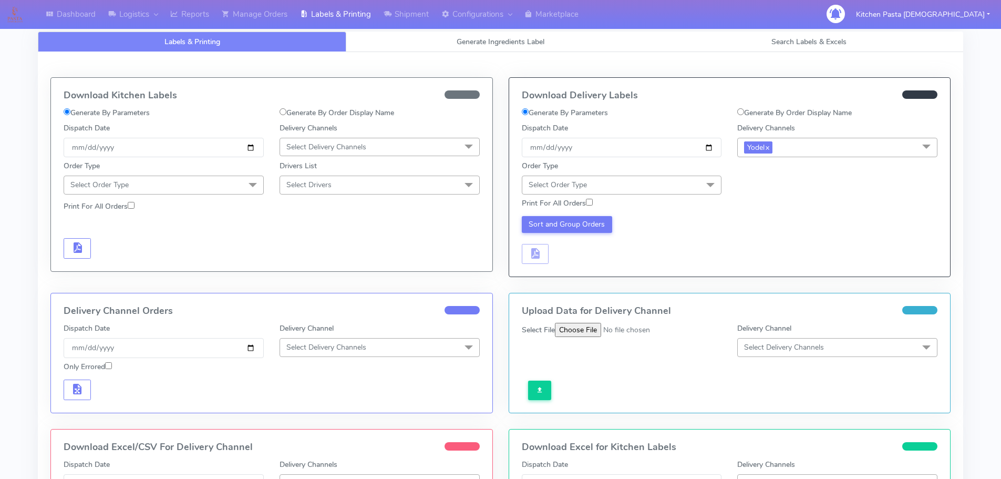
click at [683, 179] on span "Select Order Type" at bounding box center [622, 185] width 200 height 18
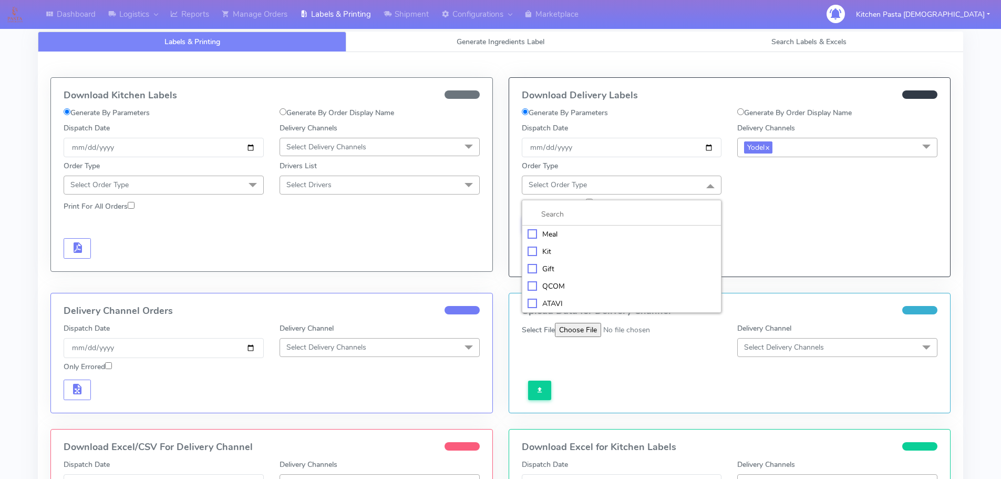
click at [530, 247] on div "Kit" at bounding box center [622, 251] width 189 height 11
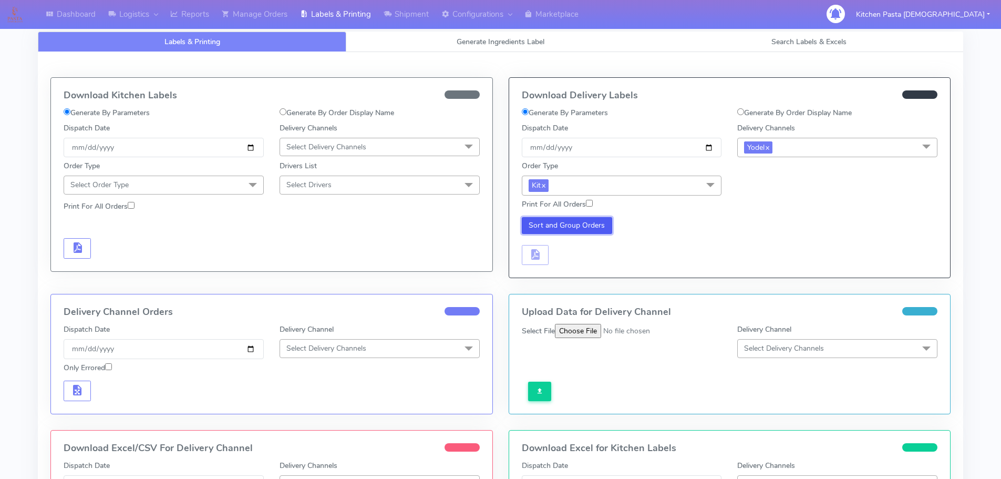
drag, startPoint x: 560, startPoint y: 227, endPoint x: 534, endPoint y: 265, distance: 46.1
click at [560, 228] on button "Sort and Group Orders" at bounding box center [567, 225] width 91 height 17
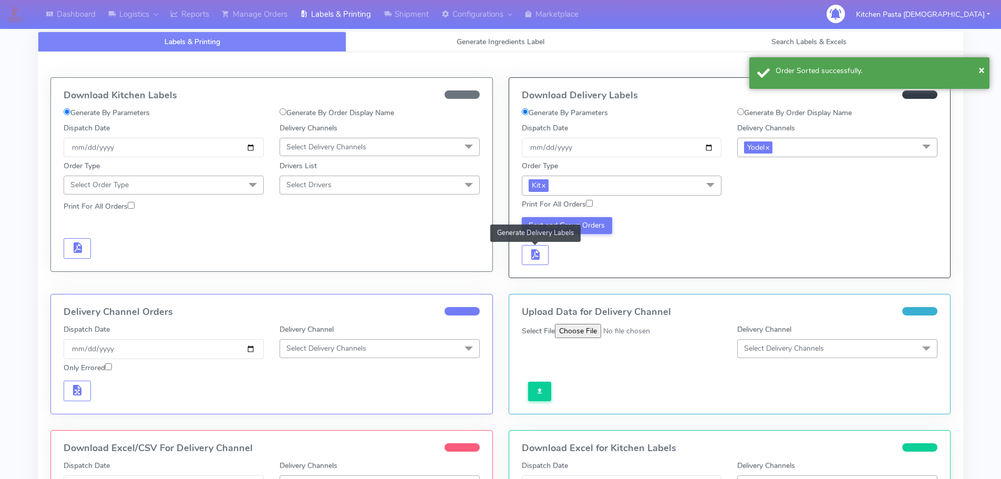
click at [539, 265] on div "Download Delivery Labels Generate By Parameters Generate By Order Display Name …" at bounding box center [730, 178] width 442 height 200
click at [535, 258] on span "button" at bounding box center [535, 257] width 13 height 10
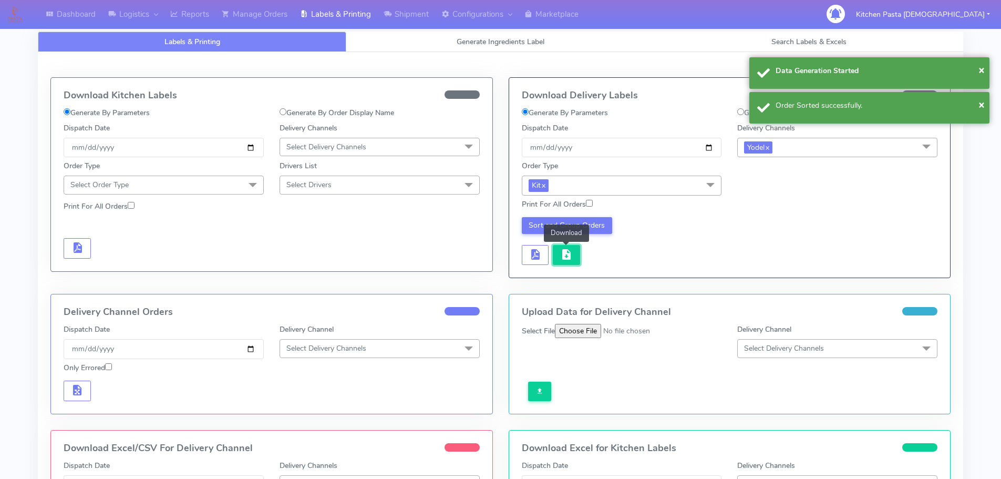
click at [558, 258] on button "button" at bounding box center [566, 255] width 27 height 21
